Goal: Task Accomplishment & Management: Use online tool/utility

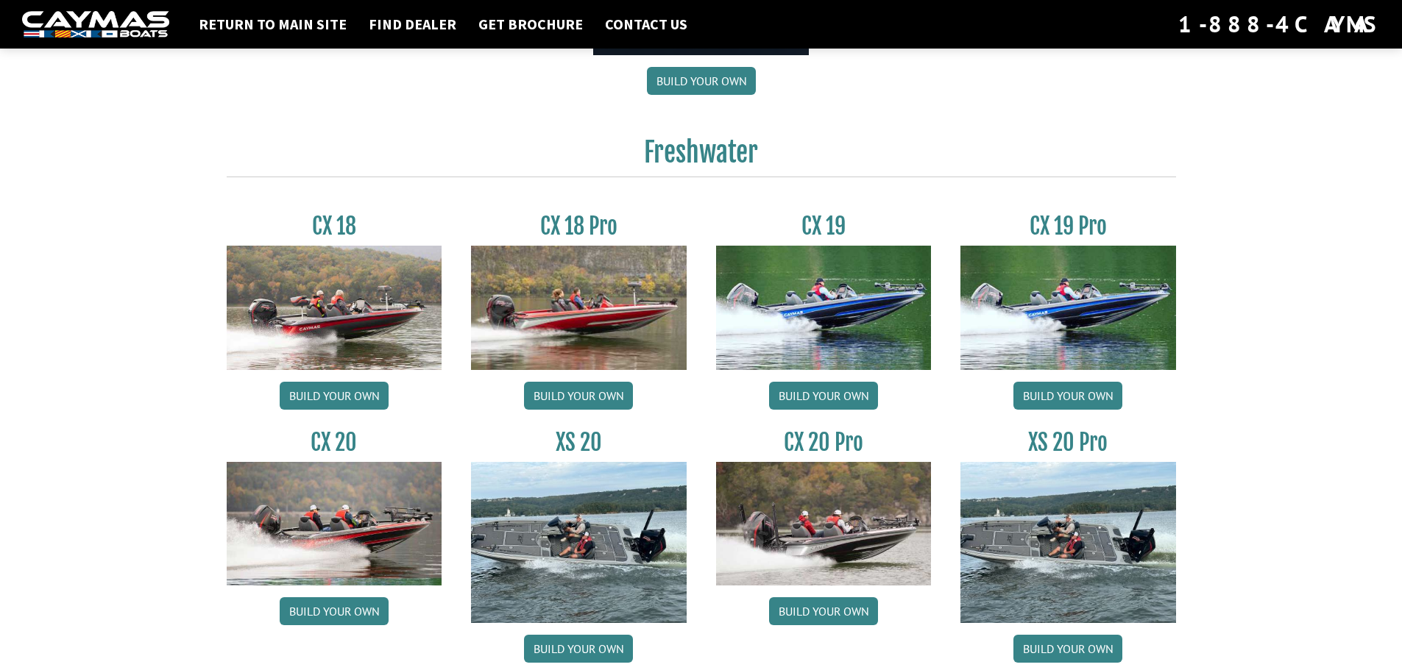
scroll to position [1177, 0]
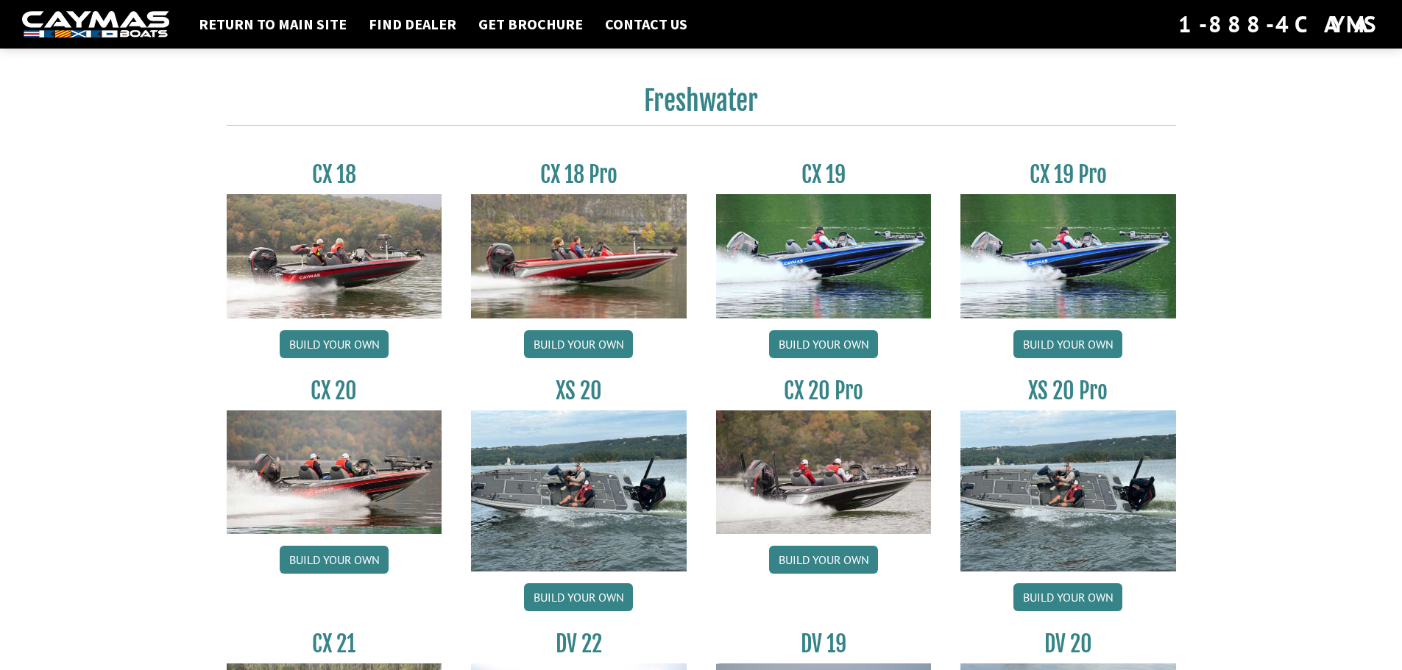
click at [1063, 328] on div "CX 19 Pro Build your own" at bounding box center [1067, 263] width 245 height 204
click at [1079, 341] on link "Build your own" at bounding box center [1067, 344] width 109 height 28
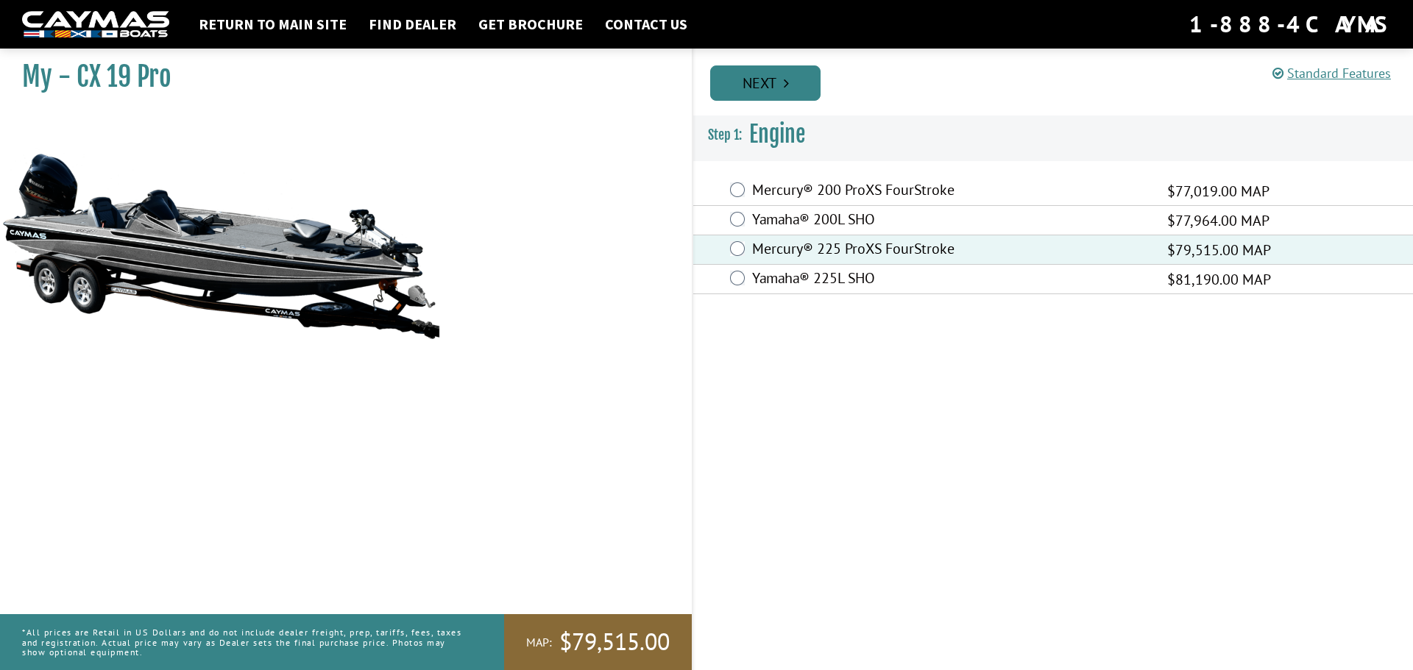
click at [739, 81] on link "Next" at bounding box center [765, 82] width 110 height 35
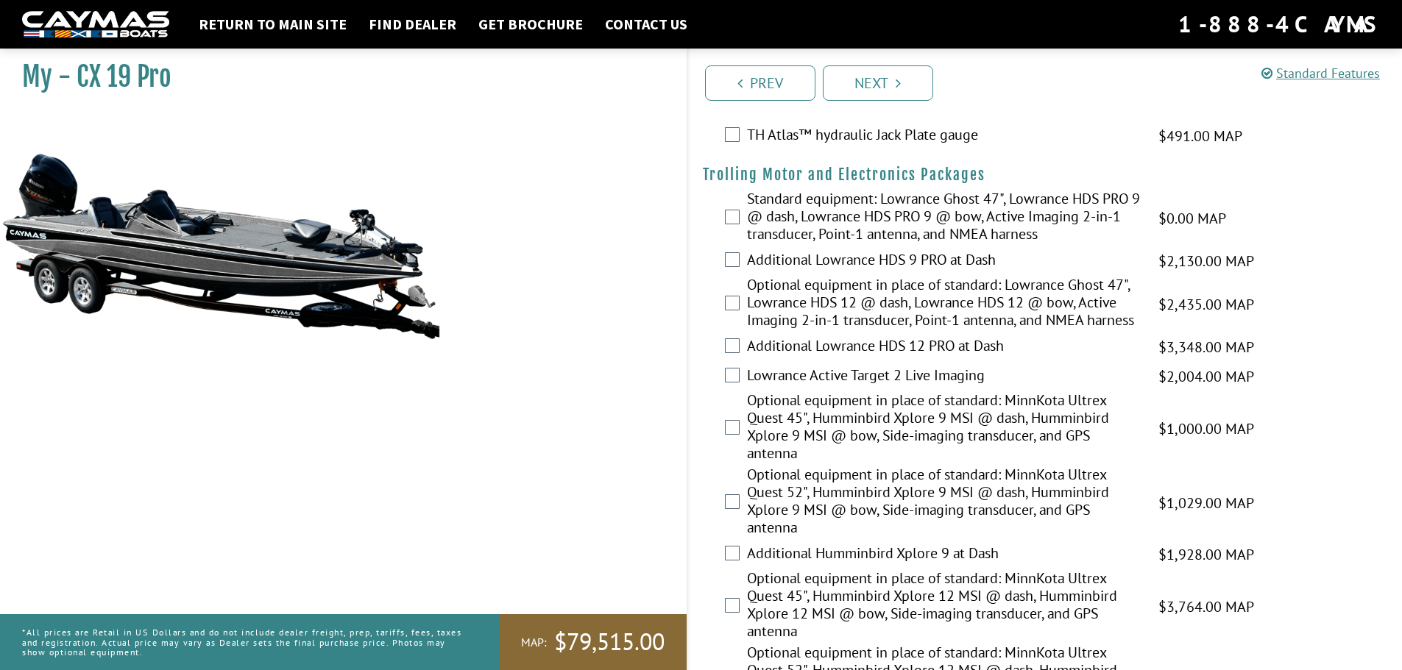
scroll to position [221, 0]
